Goal: Find specific page/section: Find specific page/section

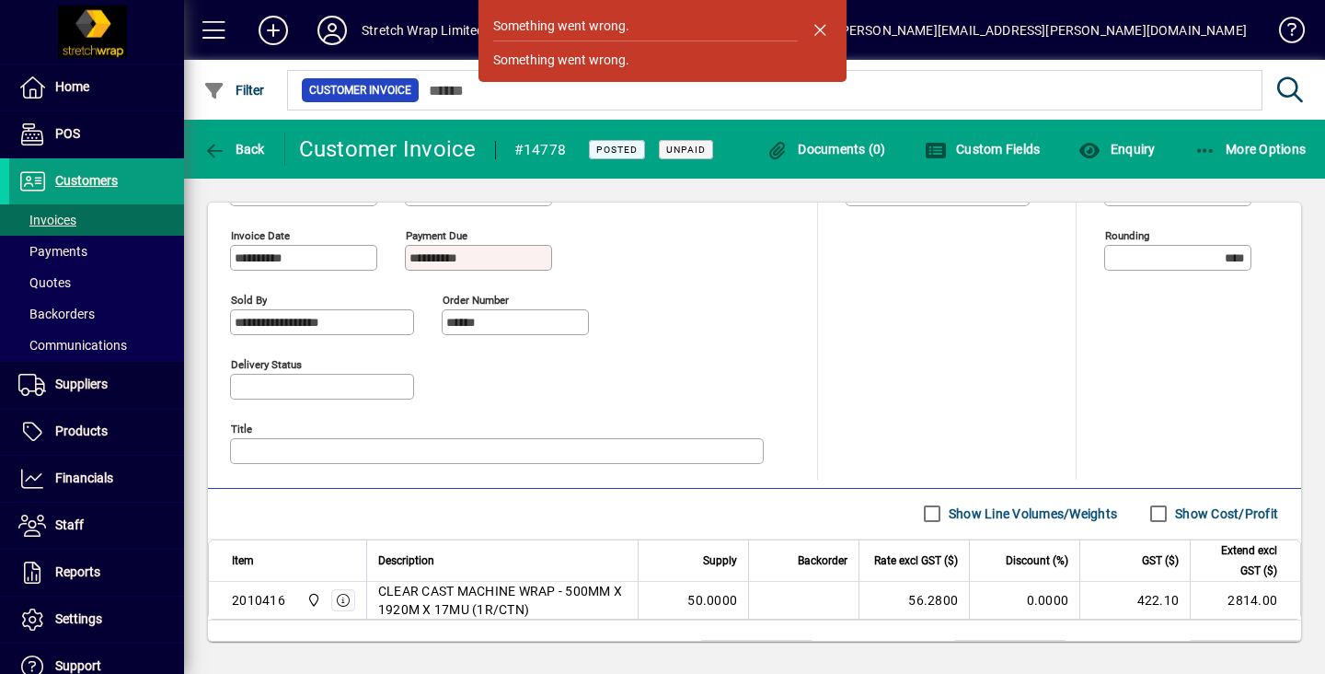
scroll to position [752, 0]
click at [87, 179] on span "Customers" at bounding box center [86, 180] width 63 height 15
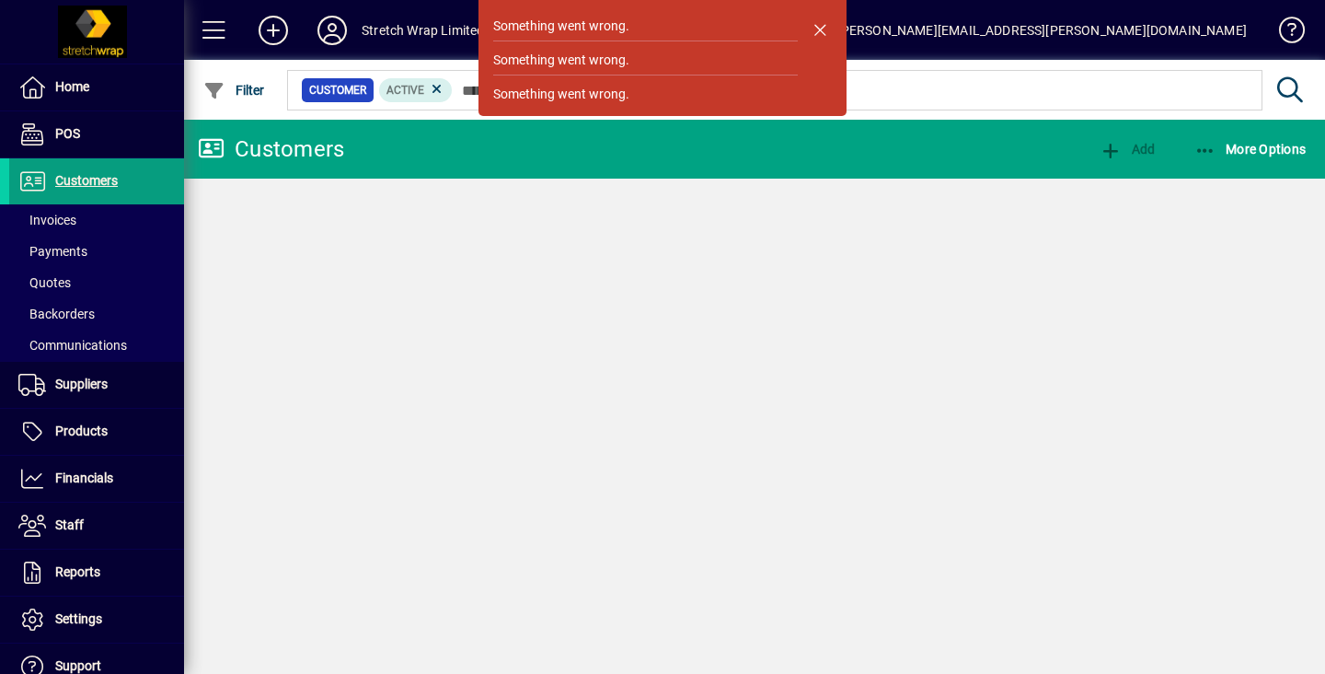
click at [818, 31] on span "button" at bounding box center [820, 29] width 44 height 44
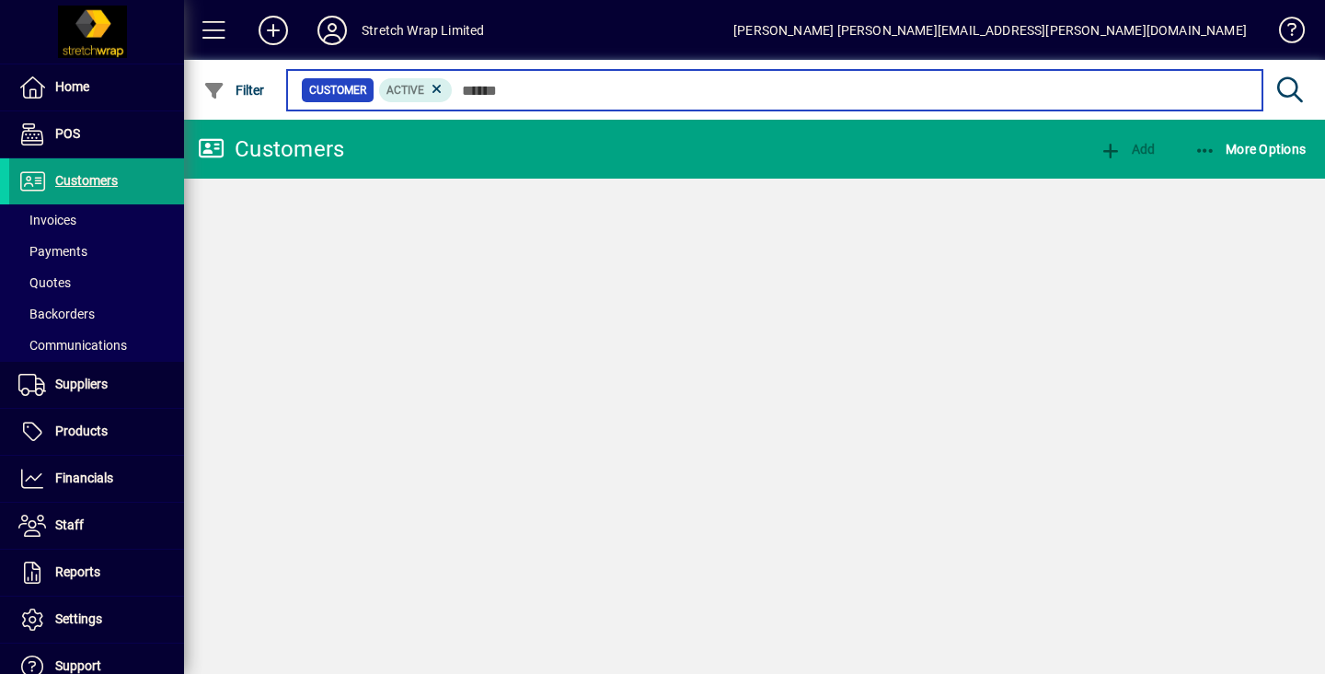
click at [564, 83] on input "text" at bounding box center [850, 90] width 795 height 26
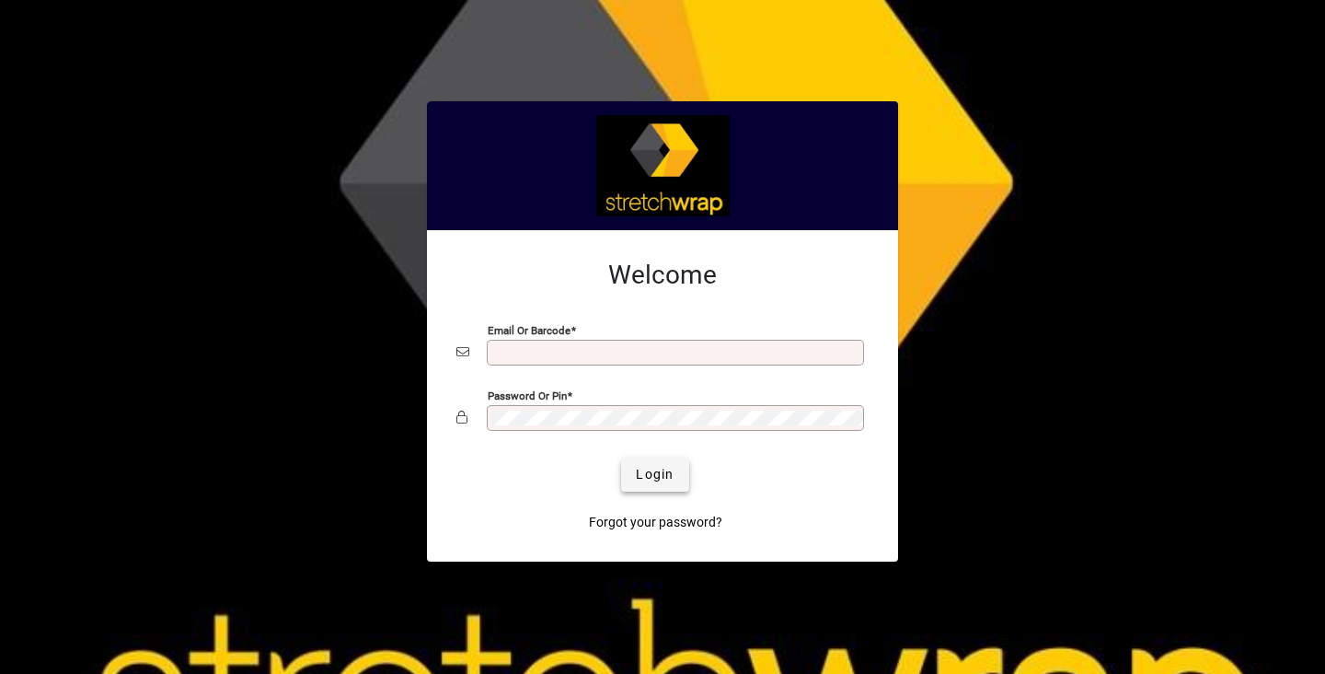
type input "**********"
click at [650, 482] on span "Login" at bounding box center [655, 474] width 38 height 19
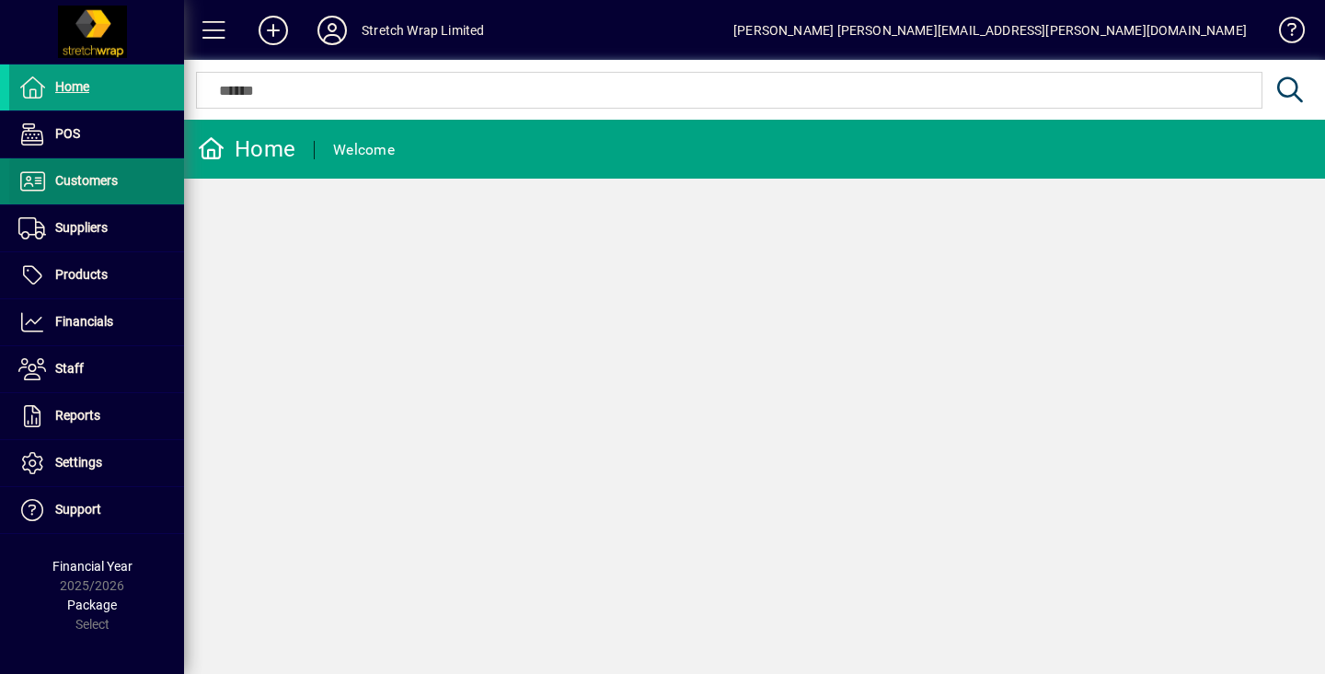
click at [79, 178] on span "Customers" at bounding box center [86, 180] width 63 height 15
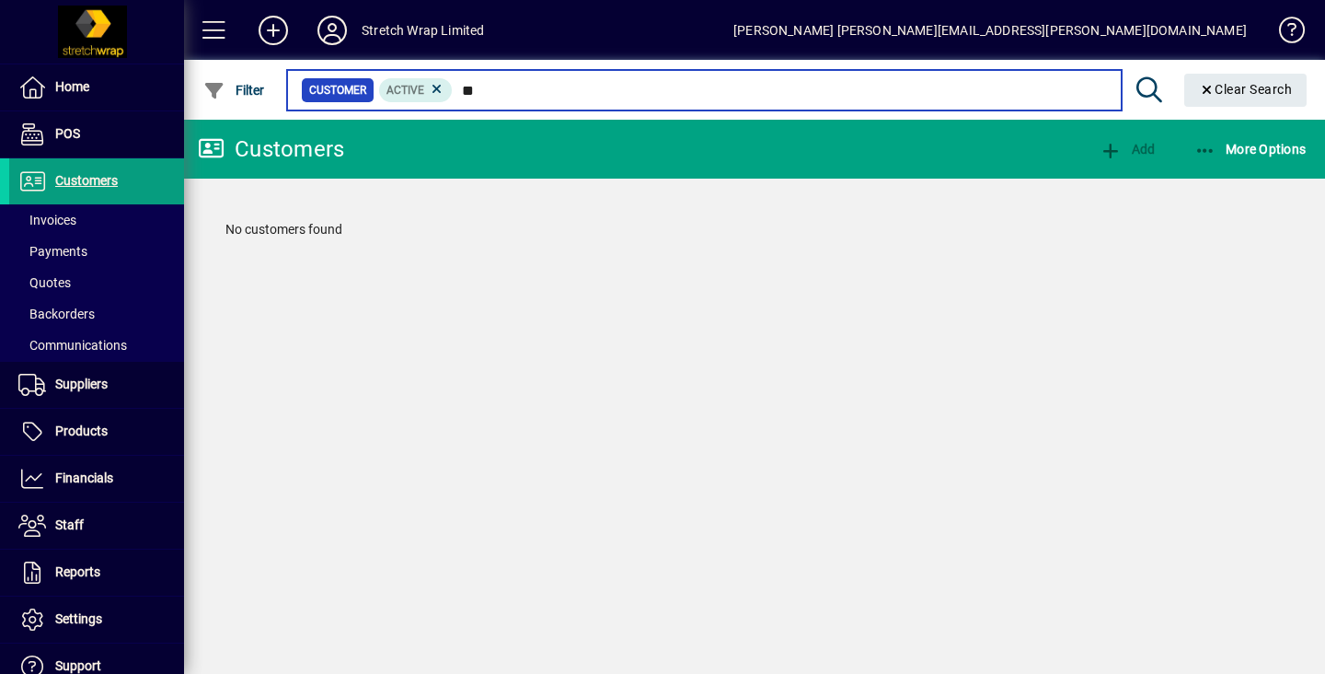
type input "*"
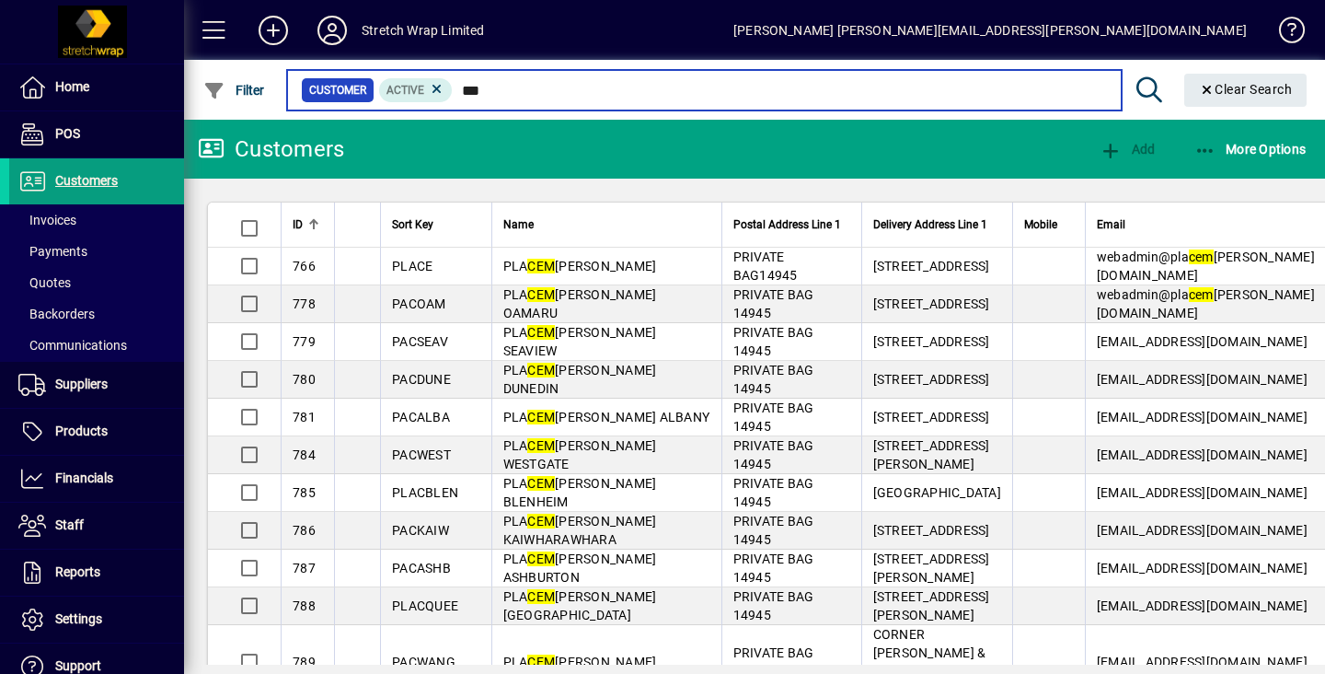
type input "***"
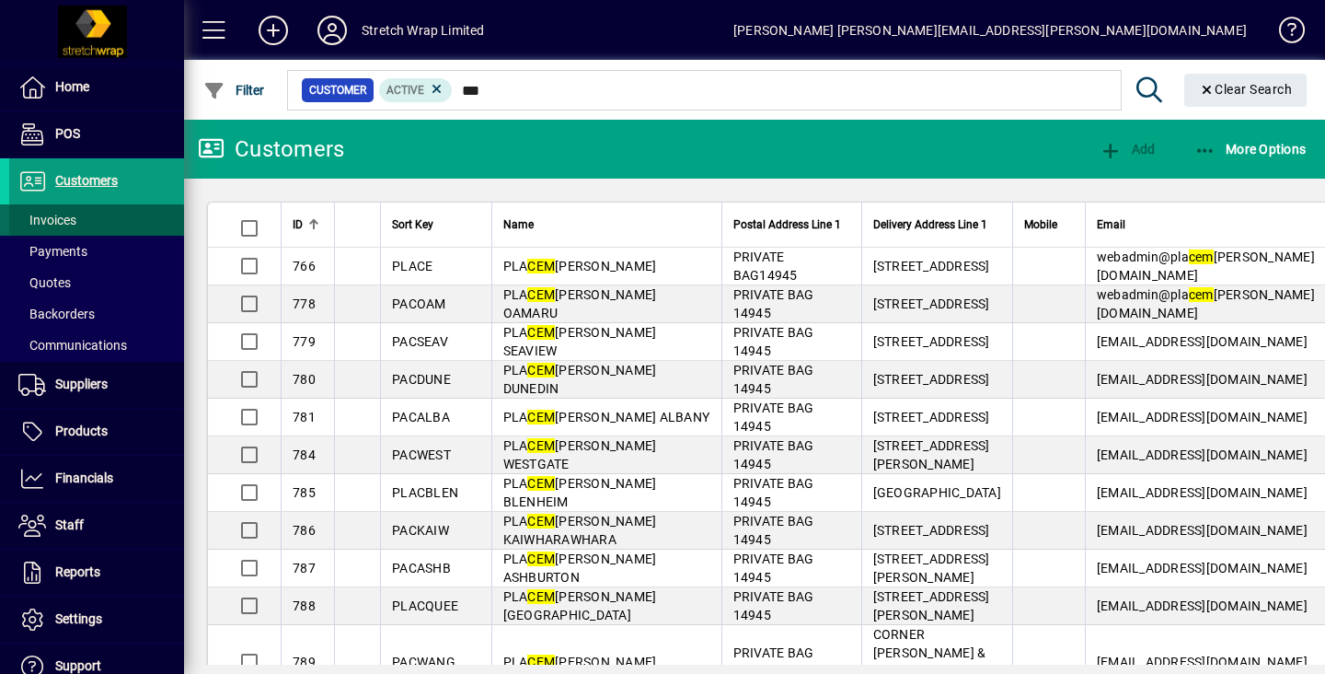
click at [52, 222] on span "Invoices" at bounding box center [47, 220] width 58 height 15
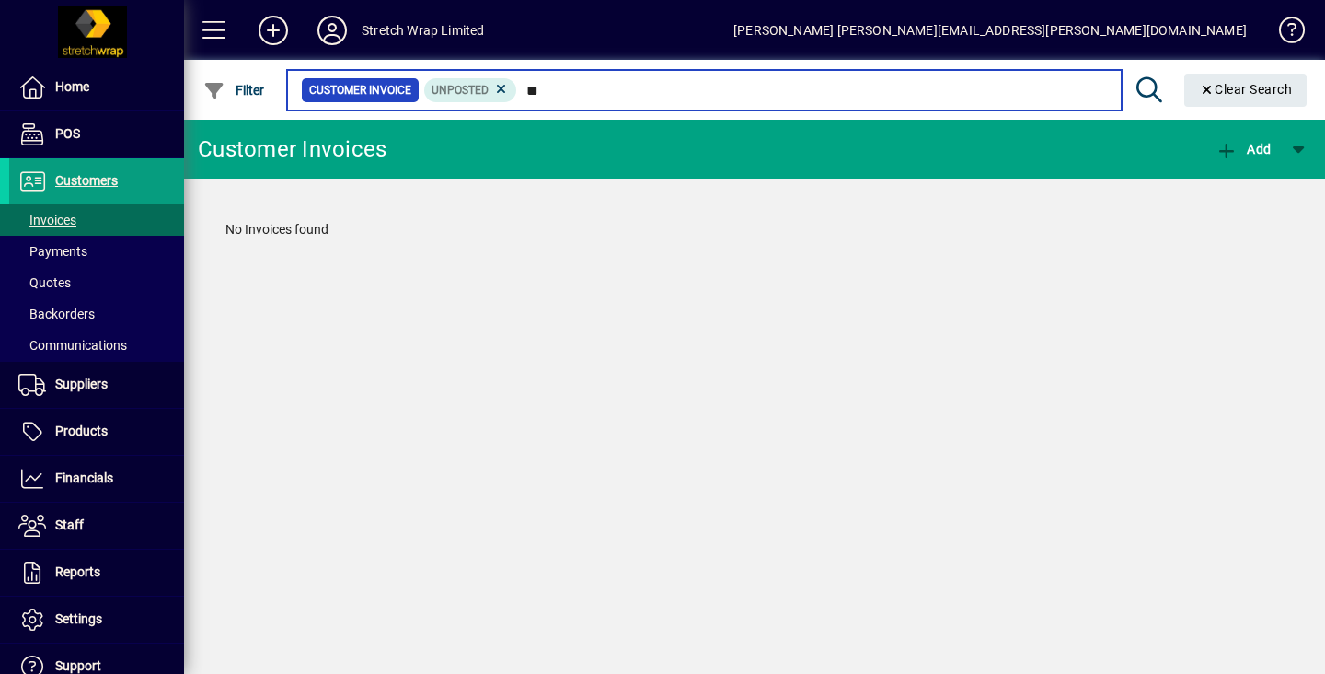
type input "*"
